Goal: Task Accomplishment & Management: Manage account settings

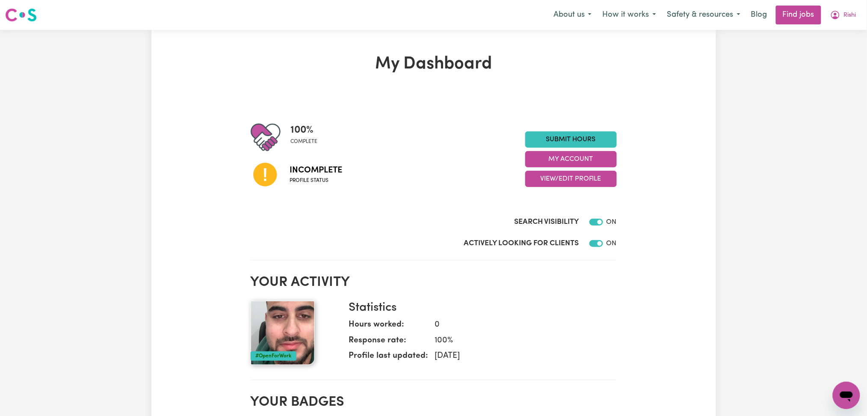
scroll to position [57, 0]
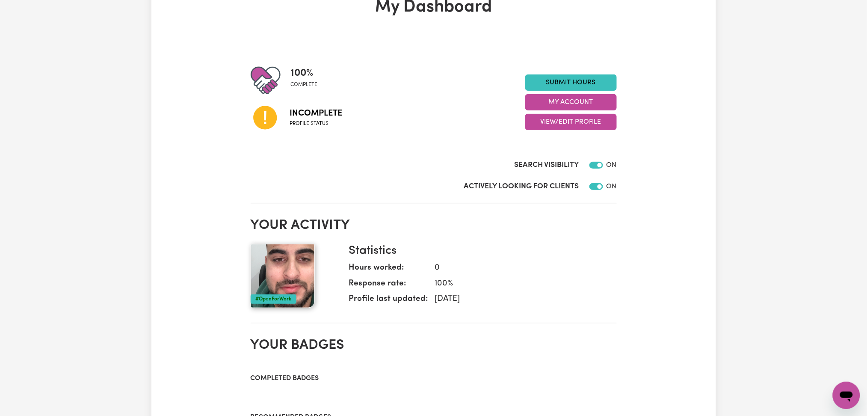
click at [565, 113] on div "Submit Hours My Account View/Edit Profile" at bounding box center [571, 102] width 92 height 56
drag, startPoint x: 564, startPoint y: 118, endPoint x: 563, endPoint y: 125, distance: 7.1
click at [564, 119] on button "View/Edit Profile" at bounding box center [571, 122] width 92 height 16
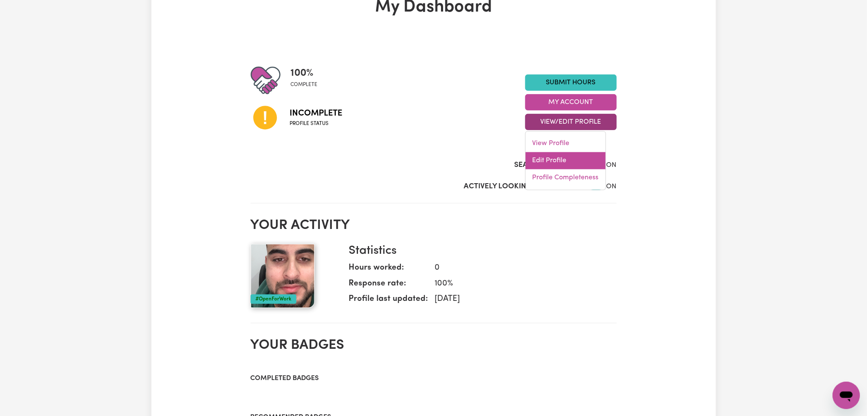
click at [550, 165] on link "Edit Profile" at bounding box center [566, 160] width 80 height 17
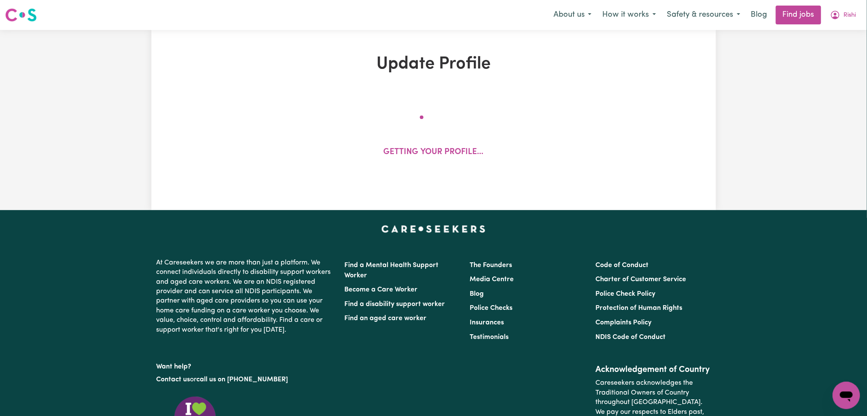
select select "[DEMOGRAPHIC_DATA]"
select select "Student Visa"
select select "Studying a healthcare related degree or qualification"
select select "40"
select select "65"
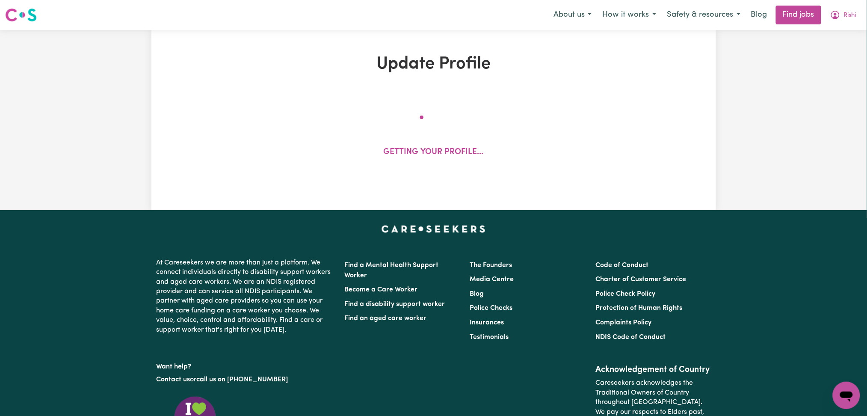
select select "75"
select select "85"
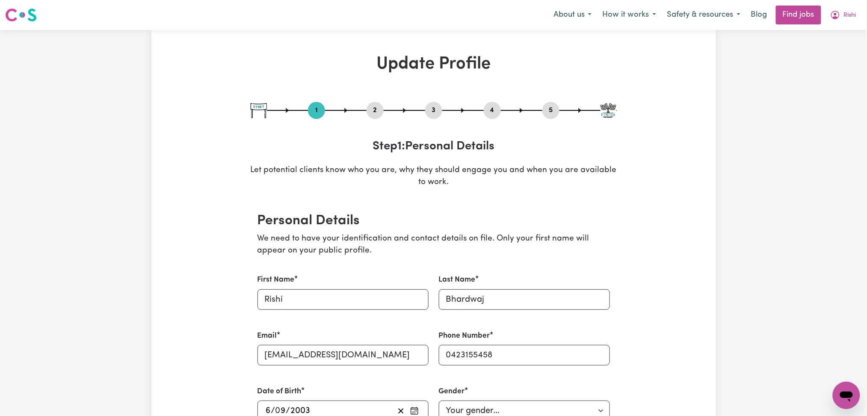
click at [374, 109] on button "2" at bounding box center [375, 110] width 17 height 11
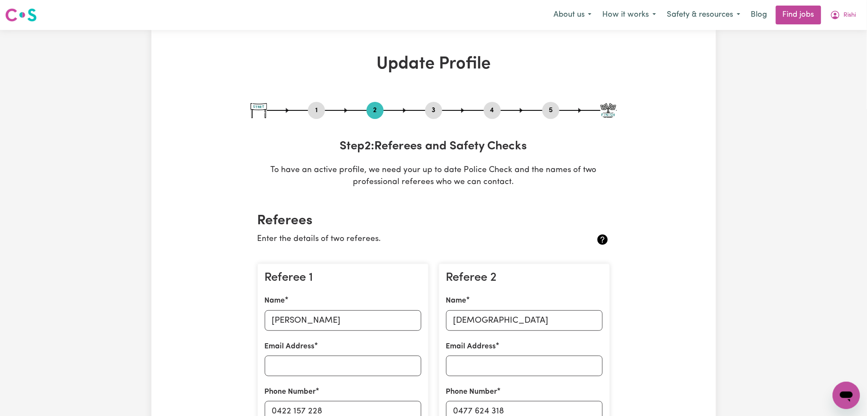
scroll to position [114, 0]
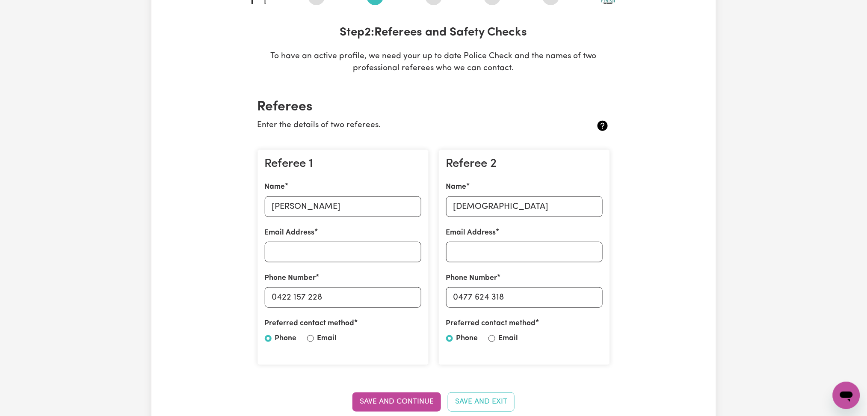
click at [313, 193] on div "Name [PERSON_NAME]" at bounding box center [343, 198] width 157 height 35
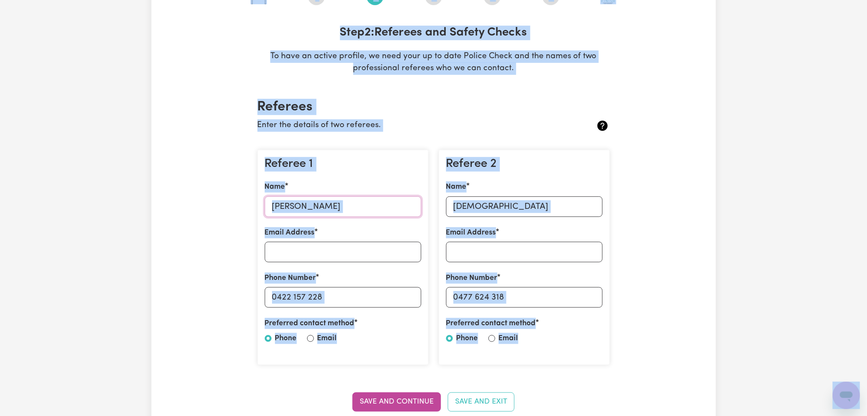
click at [311, 208] on input "[PERSON_NAME]" at bounding box center [343, 206] width 157 height 21
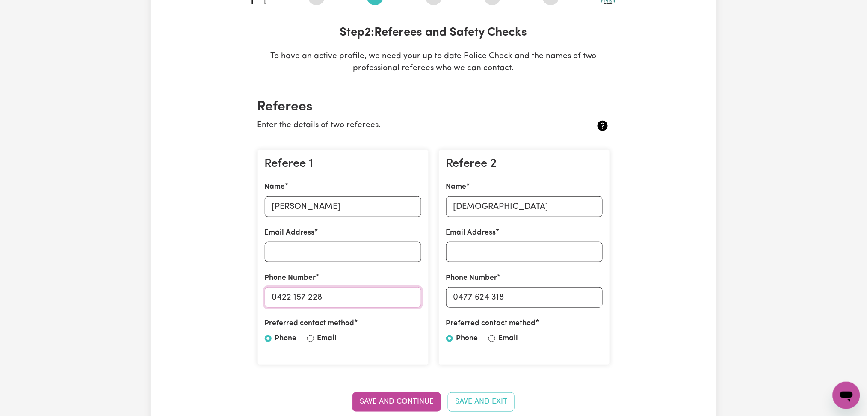
drag, startPoint x: 277, startPoint y: 296, endPoint x: 359, endPoint y: 300, distance: 82.2
click at [359, 300] on input "0422 157 228" at bounding box center [343, 297] width 157 height 21
click at [530, 199] on input "[DEMOGRAPHIC_DATA]" at bounding box center [524, 206] width 157 height 21
drag, startPoint x: 459, startPoint y: 293, endPoint x: 552, endPoint y: 290, distance: 93.3
click at [552, 290] on input "0477 624 318" at bounding box center [524, 297] width 157 height 21
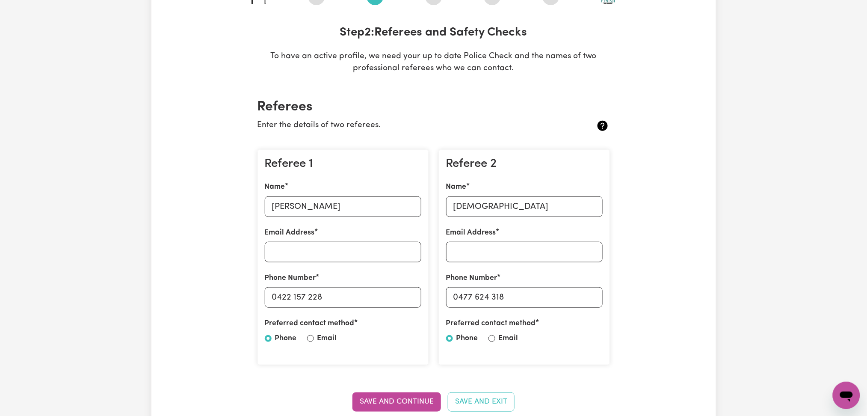
scroll to position [0, 0]
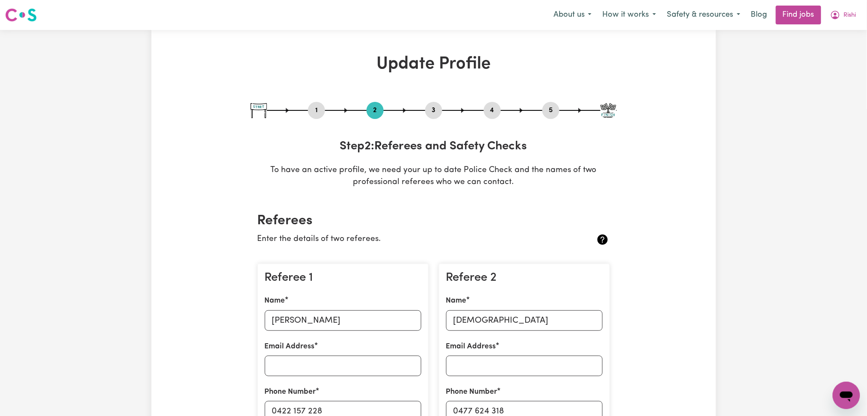
drag, startPoint x: 430, startPoint y: 108, endPoint x: 489, endPoint y: 110, distance: 58.6
click at [430, 108] on button "3" at bounding box center [433, 110] width 17 height 11
select select "2024"
select select "2025"
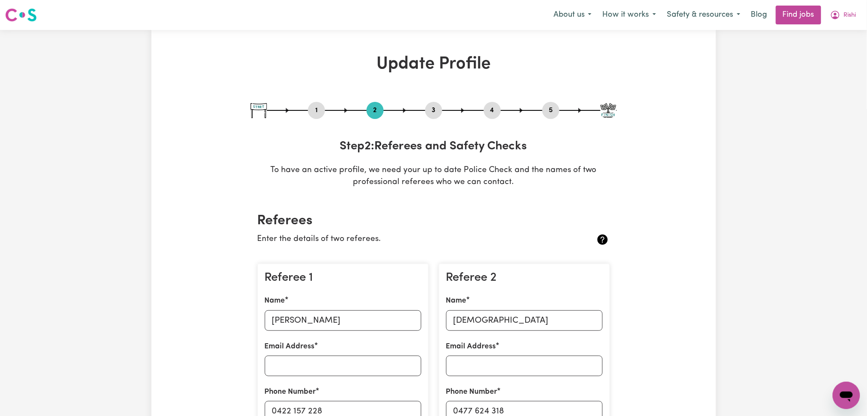
select select "Certificate III (Individual Support)"
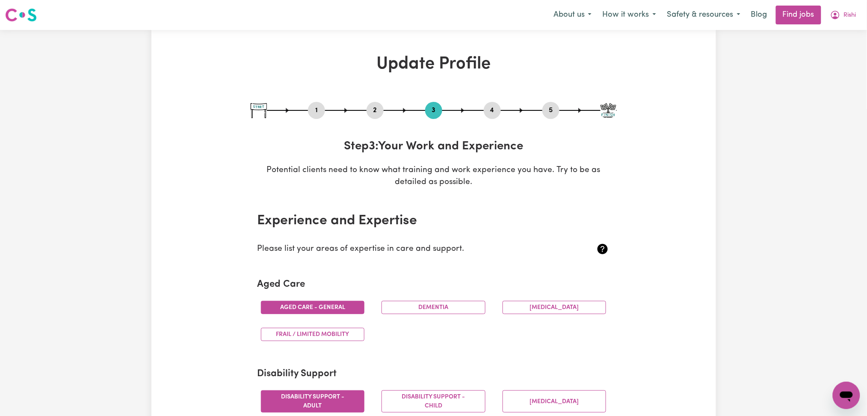
click at [498, 110] on button "4" at bounding box center [492, 110] width 17 height 11
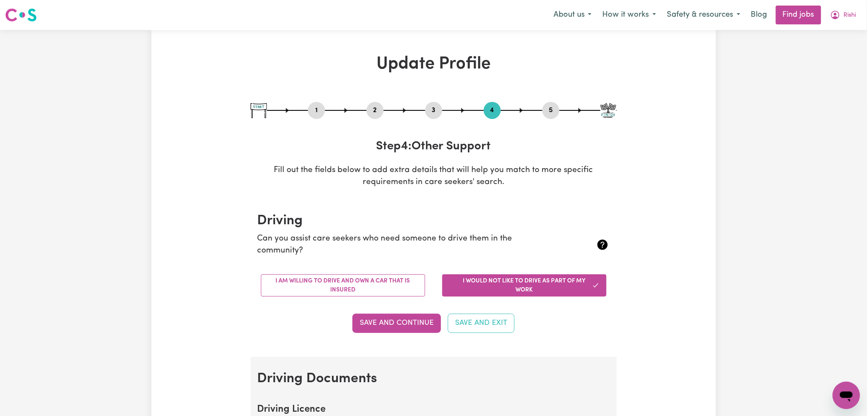
click at [551, 111] on button "5" at bounding box center [551, 110] width 17 height 11
select select "I am providing services by being employed by an organisation"
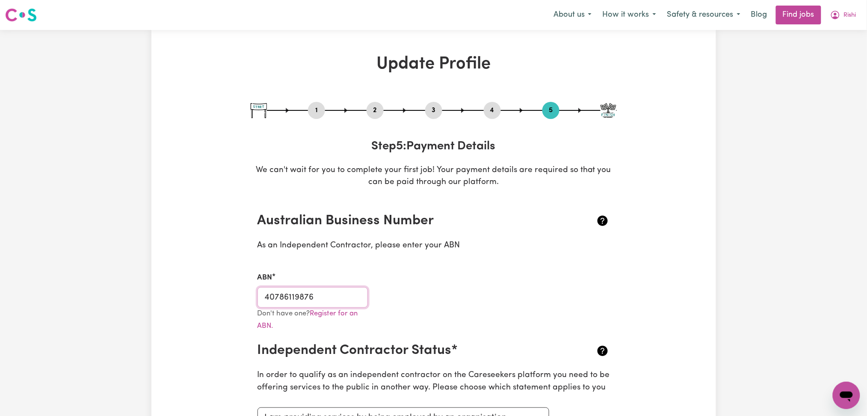
click at [338, 300] on input "40786119876" at bounding box center [313, 297] width 111 height 21
drag, startPoint x: 439, startPoint y: 113, endPoint x: 405, endPoint y: 144, distance: 46.1
click at [439, 114] on button "3" at bounding box center [433, 110] width 17 height 11
select select "2024"
select select "2025"
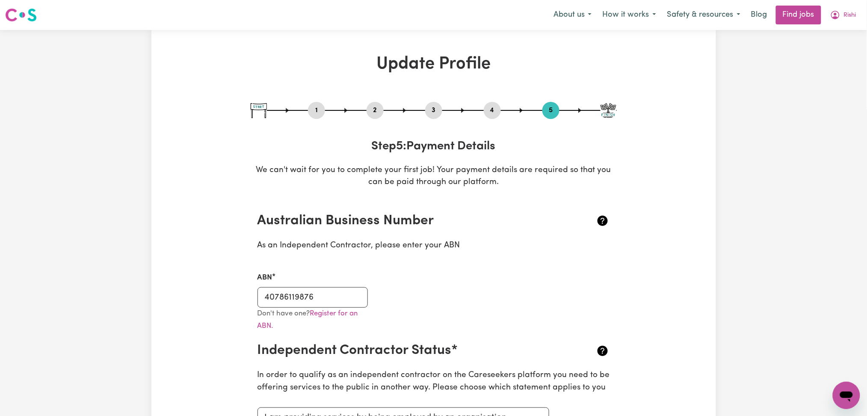
select select "2025"
select select "Certificate III (Individual Support)"
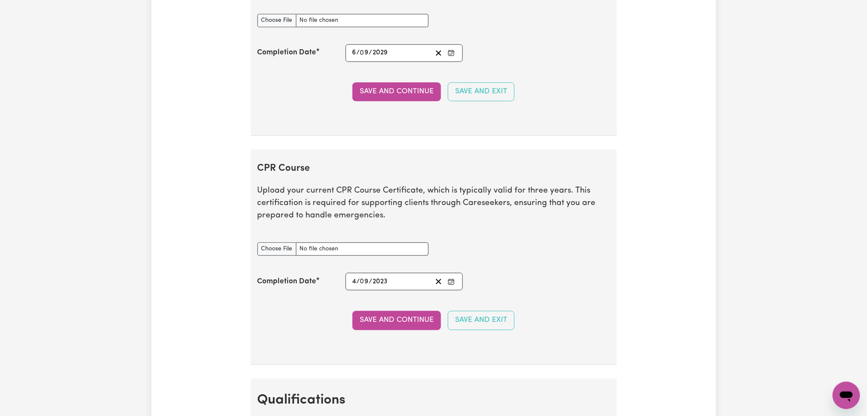
scroll to position [1711, 0]
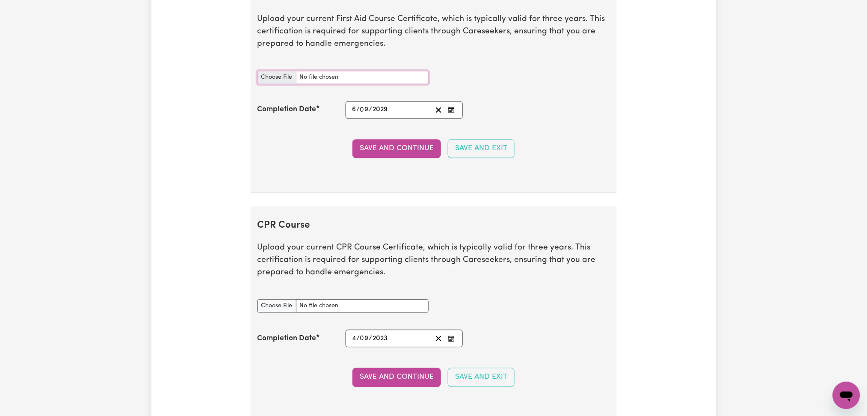
click at [275, 78] on input "First Aid Course document" at bounding box center [343, 77] width 171 height 13
type input "C:\fakepath\[PERSON_NAME] CPR and First Aid Certificate 05092023.pdf"
click at [440, 113] on line "Clear date" at bounding box center [438, 110] width 5 height 5
click at [453, 110] on icon "Enter the Completion Date of your First Aid Course" at bounding box center [451, 110] width 7 height 7
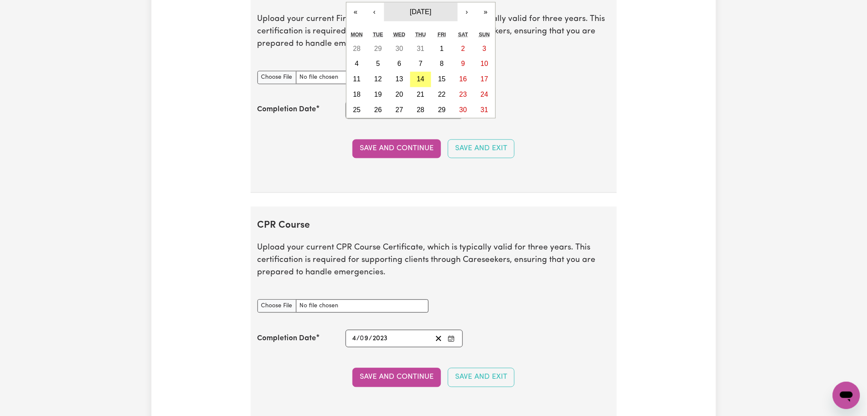
click at [427, 14] on span "[DATE]" at bounding box center [420, 11] width 21 height 7
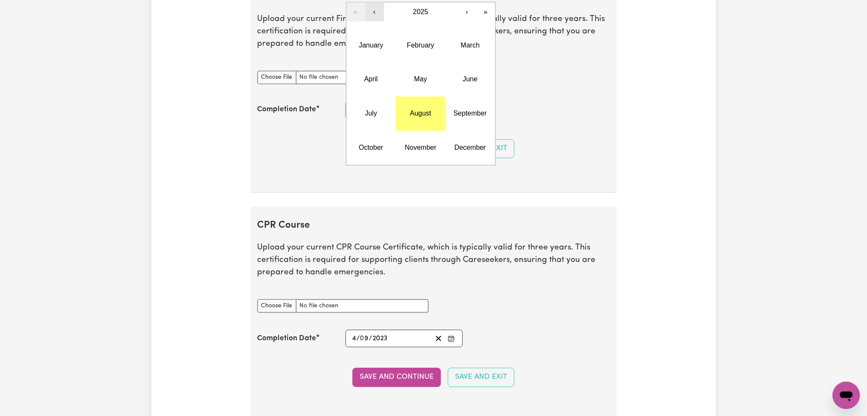
click at [374, 14] on button "‹" at bounding box center [374, 12] width 19 height 19
click at [457, 115] on abbr "September" at bounding box center [470, 113] width 33 height 7
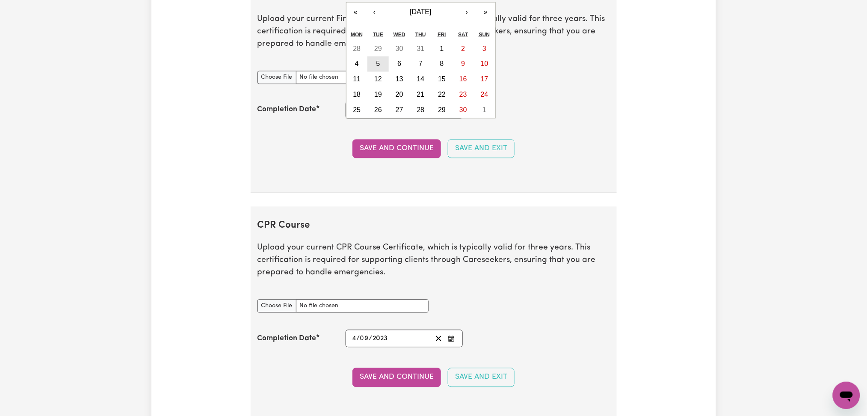
click at [377, 66] on abbr "5" at bounding box center [379, 63] width 4 height 7
type input "[DATE]"
type input "5"
type input "9"
type input "2023"
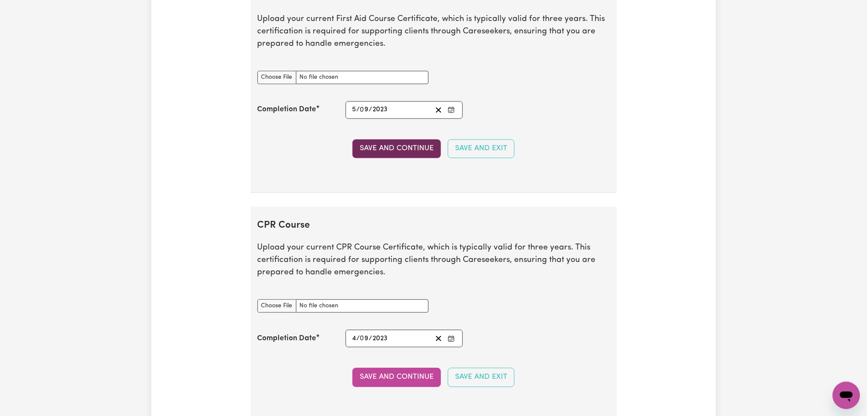
click at [371, 151] on button "Save and Continue" at bounding box center [397, 148] width 89 height 19
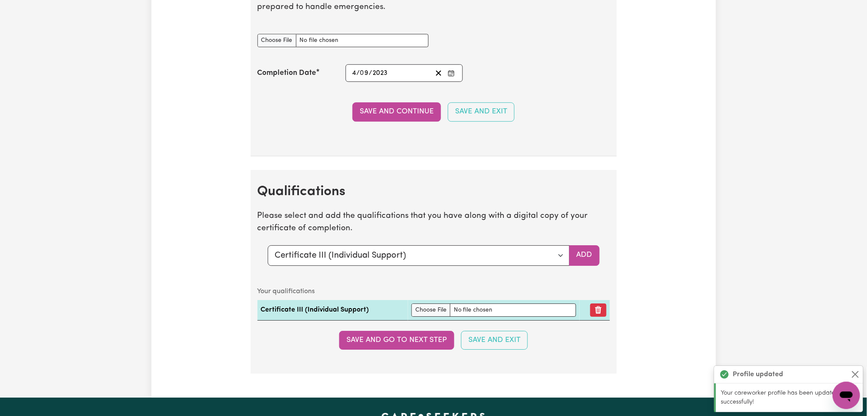
scroll to position [2140, 0]
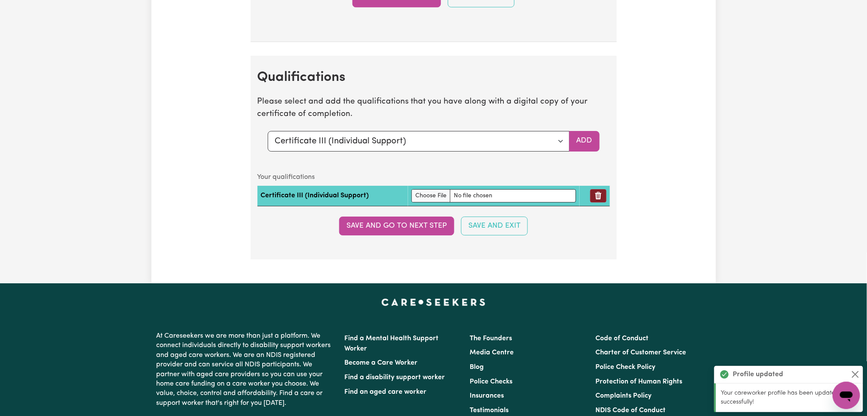
click at [594, 198] on icon "Remove qualification" at bounding box center [598, 195] width 9 height 9
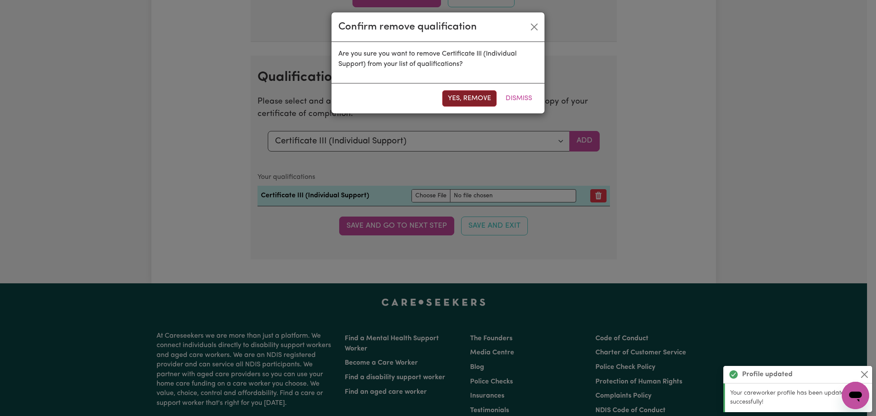
click at [472, 102] on button "Yes, remove" at bounding box center [469, 98] width 54 height 16
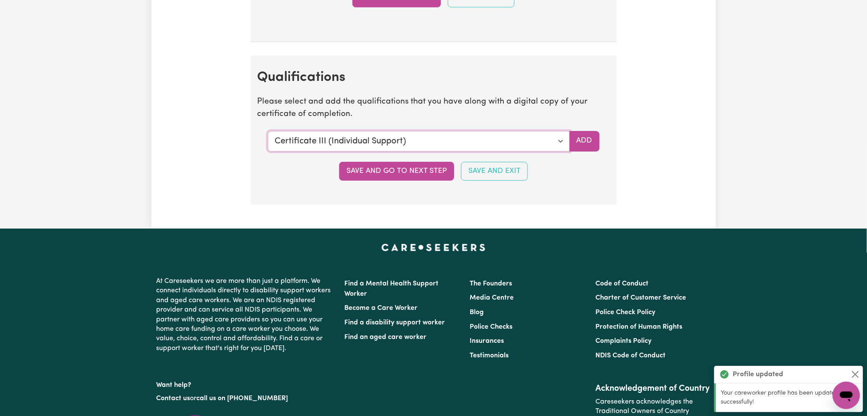
click at [427, 145] on select "Select a qualification to add... Certificate III (Individual Support) Certifica…" at bounding box center [419, 141] width 302 height 21
select select "Certificate IV (Disability Support)"
click at [268, 133] on select "Select a qualification to add... Certificate III (Individual Support) Certifica…" at bounding box center [419, 141] width 302 height 21
click at [578, 146] on button "Add" at bounding box center [584, 141] width 30 height 21
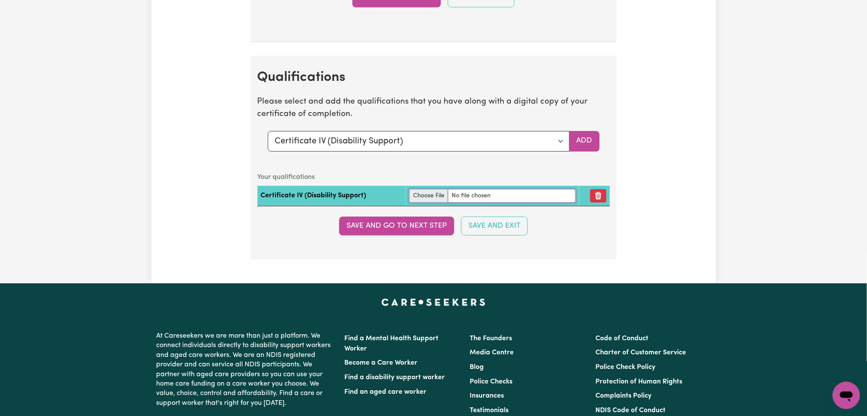
click at [422, 196] on input "file" at bounding box center [492, 195] width 166 height 13
type input "C:\fakepath\[PERSON_NAME] Certificate IV in Disability (Transcript).pdf"
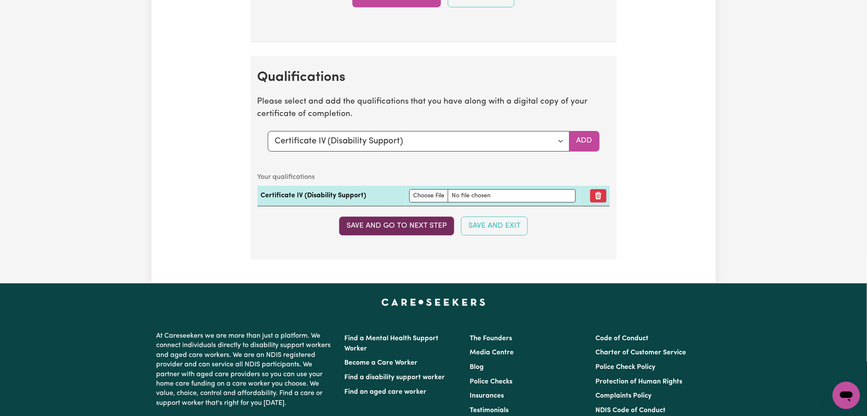
drag, startPoint x: 399, startPoint y: 221, endPoint x: 295, endPoint y: 215, distance: 104.1
click at [400, 221] on button "Save and go to next step" at bounding box center [396, 225] width 115 height 19
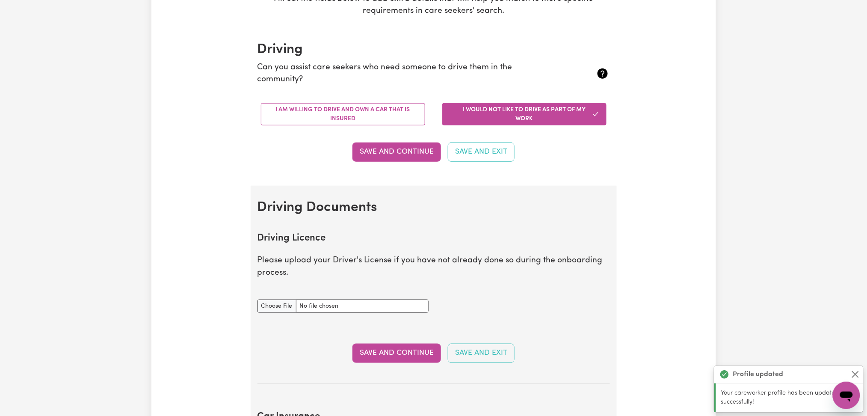
scroll to position [0, 0]
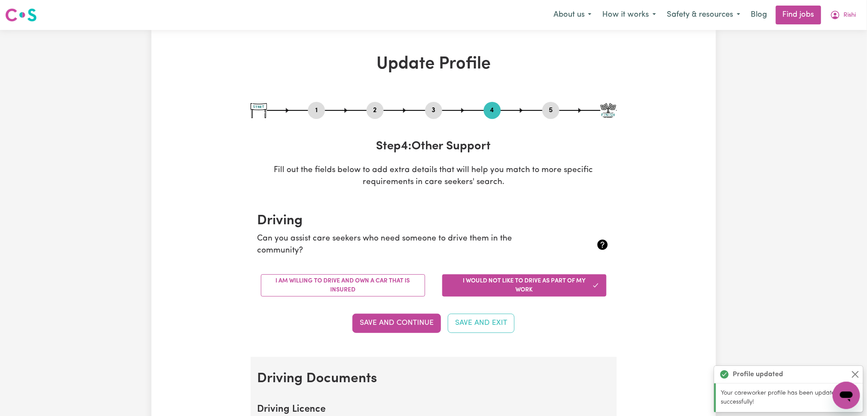
click at [554, 111] on button "5" at bounding box center [551, 110] width 17 height 11
select select "I am providing services by being employed by an organisation"
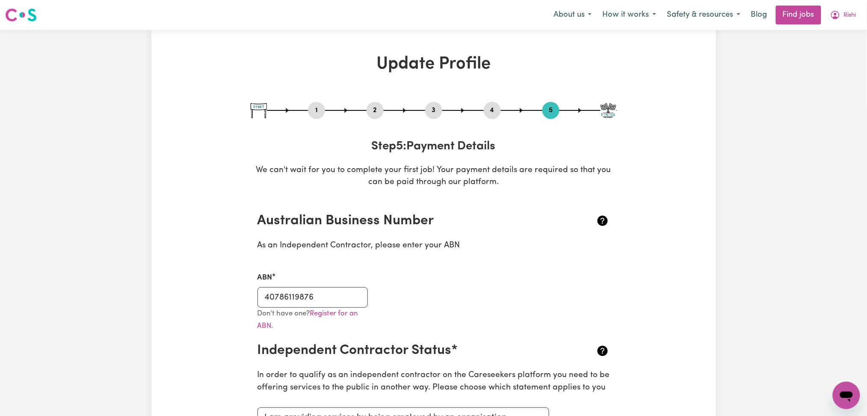
click at [848, 24] on div "Menu About us How it works Safety & resources Blog Find jobs Rishi" at bounding box center [433, 15] width 867 height 20
click at [847, 18] on span "Rishi" at bounding box center [850, 15] width 12 height 9
click at [829, 46] on link "My Dashboard" at bounding box center [828, 49] width 68 height 16
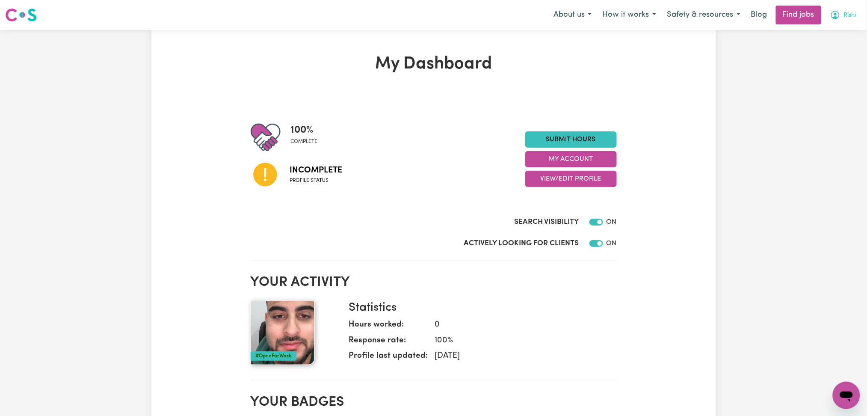
click at [855, 13] on span "Rishi" at bounding box center [850, 15] width 12 height 9
click at [832, 66] on link "Logout" at bounding box center [828, 65] width 68 height 16
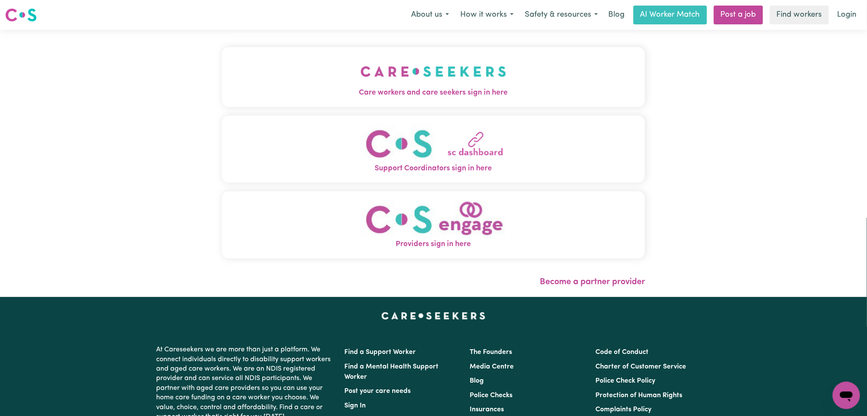
click at [314, 71] on button "Care workers and care seekers sign in here" at bounding box center [434, 77] width 424 height 60
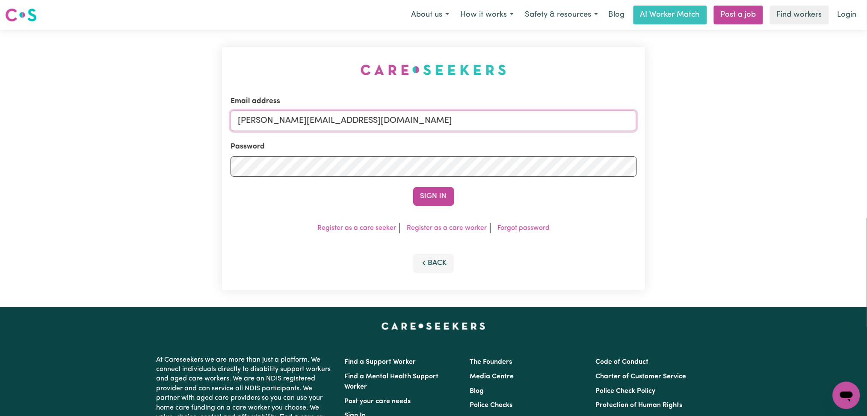
click at [367, 121] on input "[PERSON_NAME][EMAIL_ADDRESS][DOMAIN_NAME]" at bounding box center [434, 120] width 406 height 21
drag, startPoint x: 283, startPoint y: 117, endPoint x: 515, endPoint y: 141, distance: 233.1
click at [515, 141] on form "Email address Superuser~[EMAIL_ADDRESS][DOMAIN_NAME] Password Sign In" at bounding box center [434, 151] width 406 height 110
type input "Superuser~[EMAIL_ADDRESS][DOMAIN_NAME]"
click at [421, 196] on button "Sign In" at bounding box center [433, 196] width 41 height 19
